Goal: Transaction & Acquisition: Purchase product/service

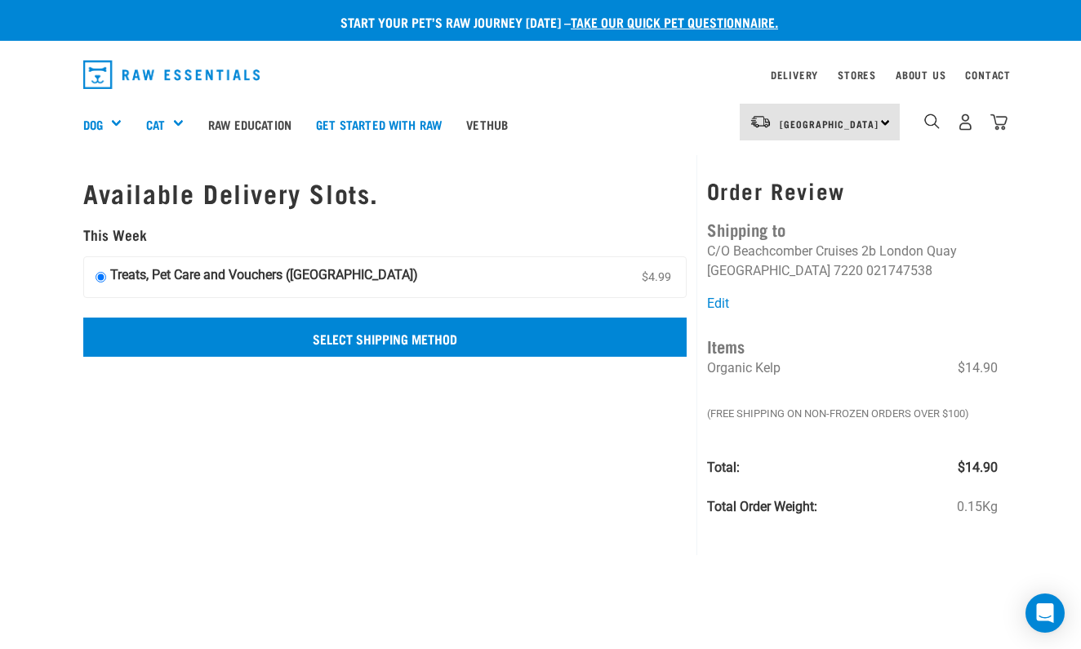
click at [387, 333] on input "Select Shipping Method" at bounding box center [384, 337] width 603 height 39
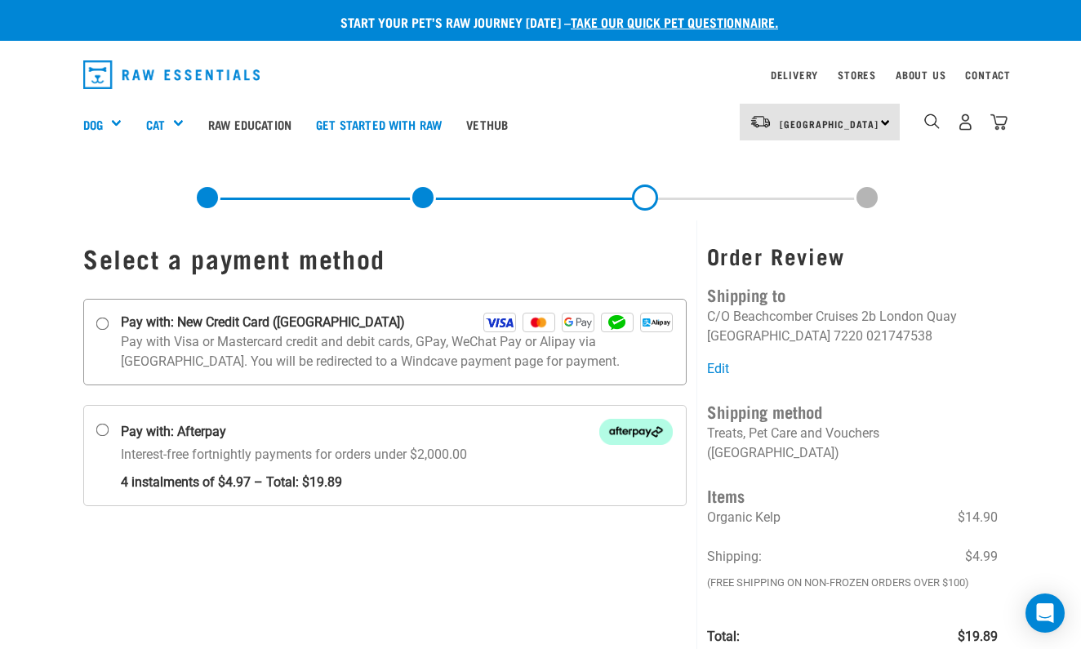
click at [102, 319] on input "Pay with: New Credit Card ([GEOGRAPHIC_DATA])" at bounding box center [102, 323] width 13 height 13
radio input "true"
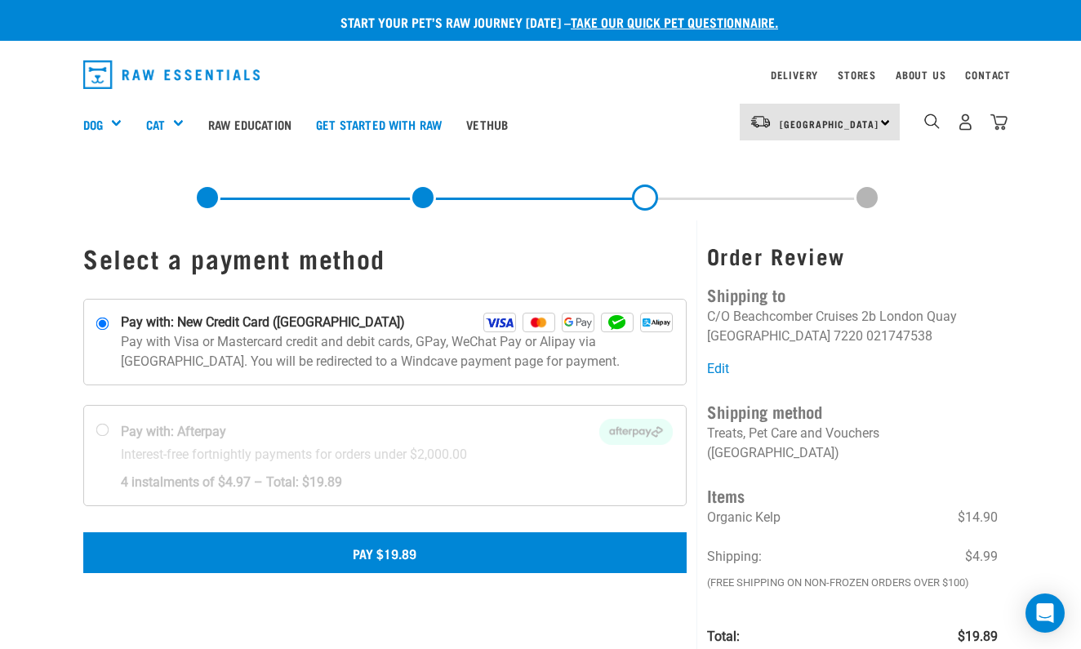
click at [385, 551] on button "Pay $19.89" at bounding box center [384, 552] width 603 height 41
